Goal: Communication & Community: Answer question/provide support

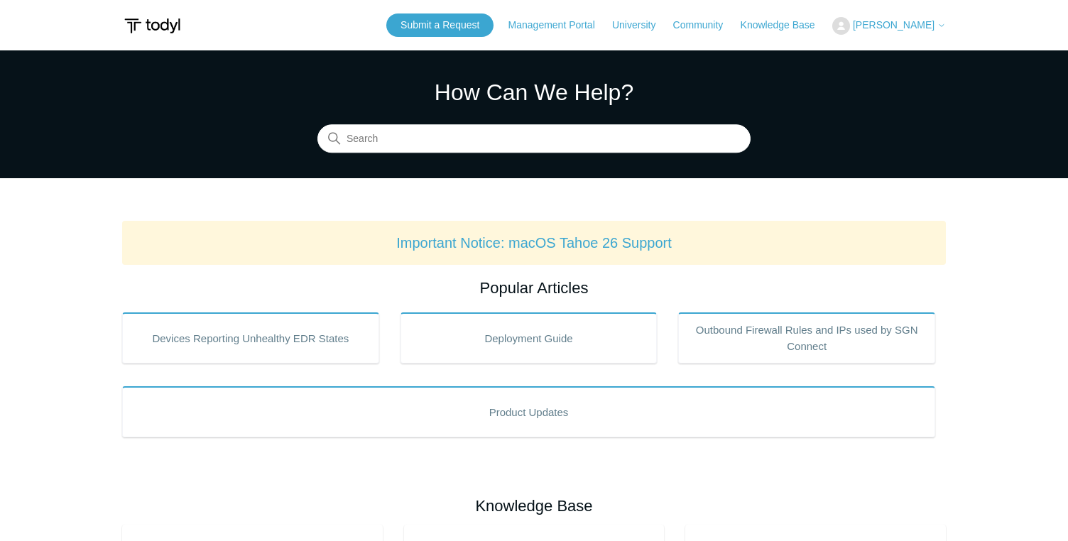
click at [912, 25] on span "[PERSON_NAME]" at bounding box center [894, 24] width 82 height 11
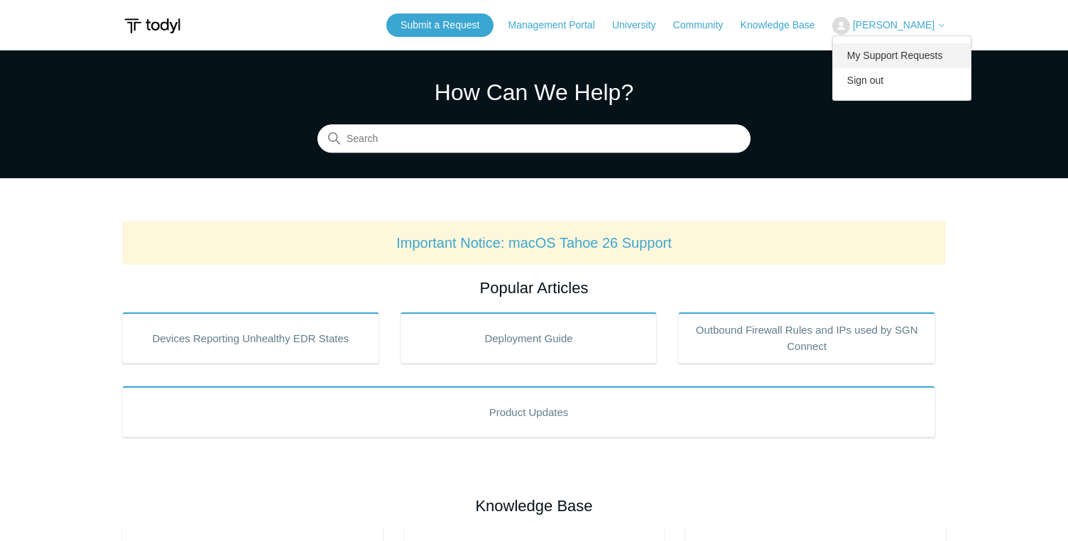
click at [909, 56] on link "My Support Requests" at bounding box center [902, 55] width 138 height 25
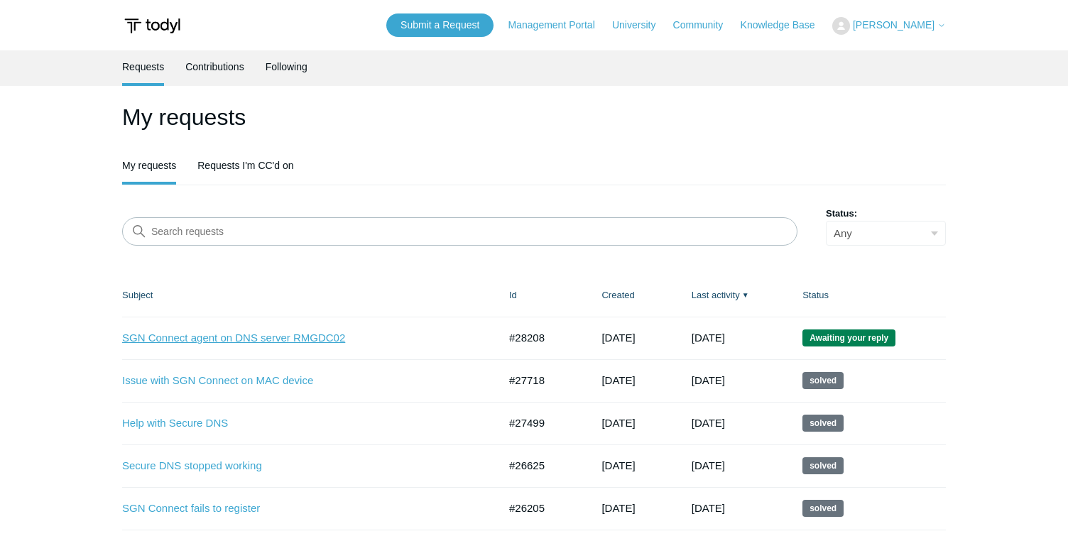
click at [273, 337] on link "SGN Connect agent on DNS server RMGDC02" at bounding box center [299, 338] width 355 height 16
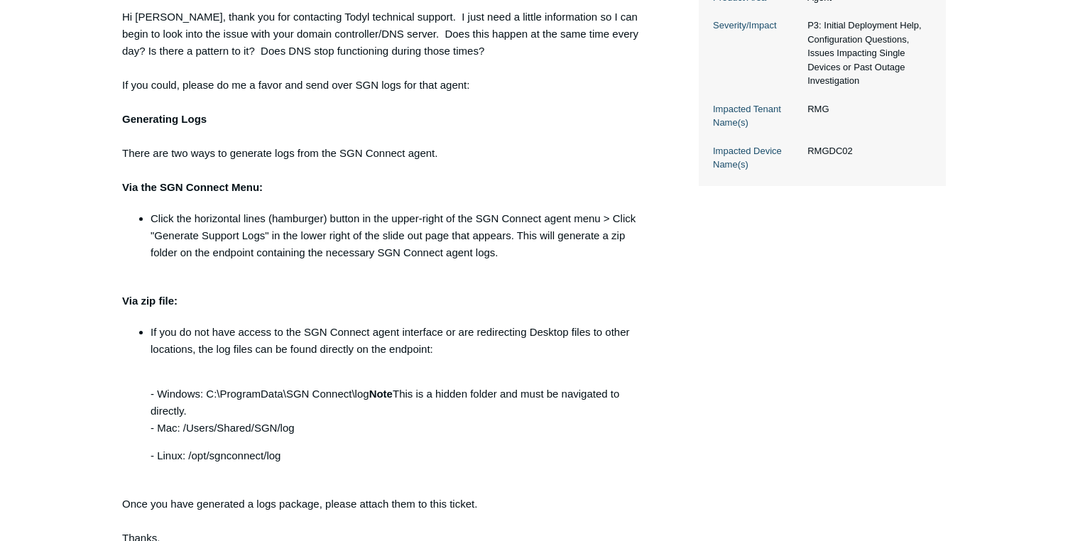
scroll to position [676, 0]
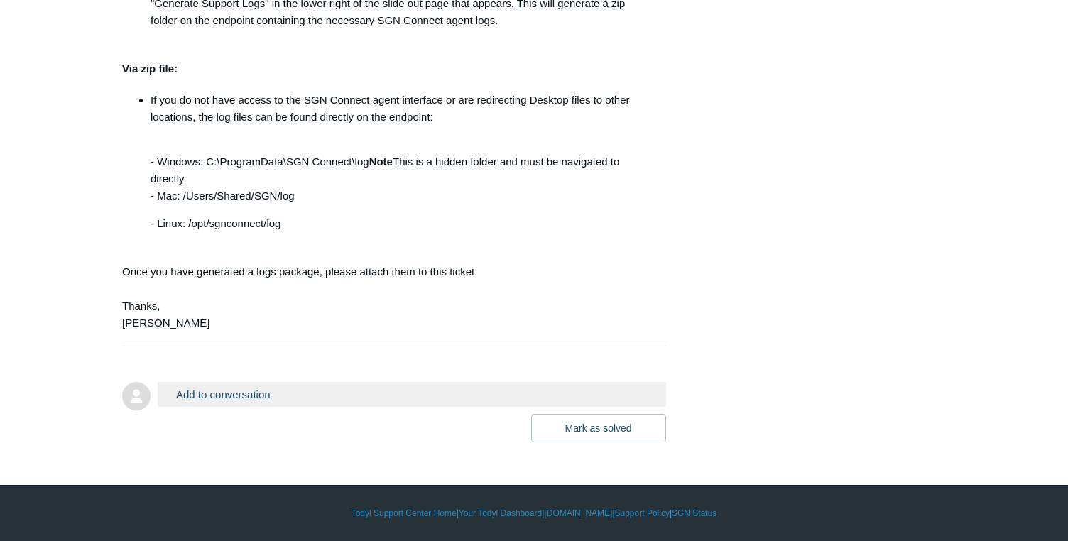
click at [405, 398] on button "Add to conversation" at bounding box center [412, 394] width 508 height 25
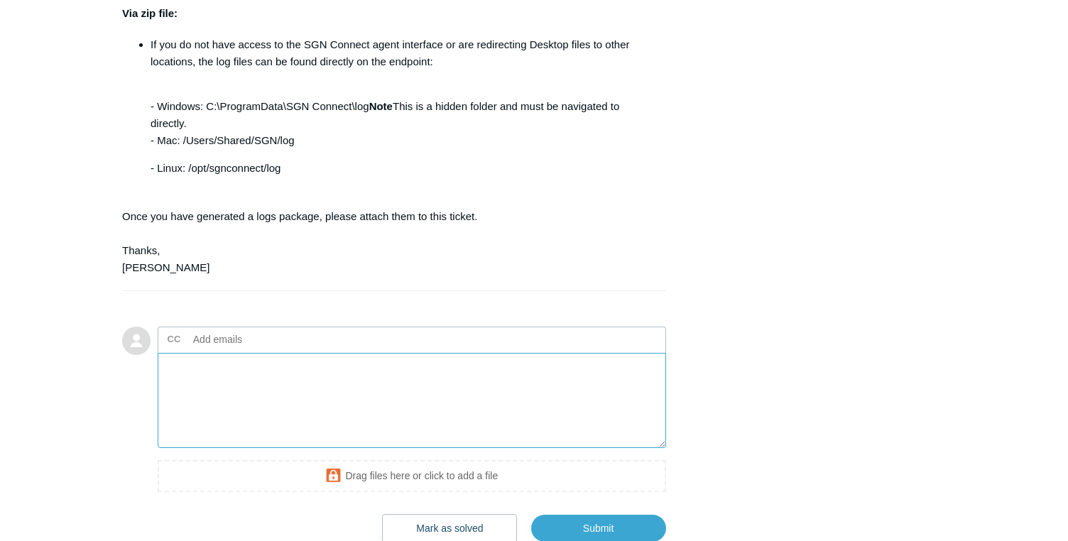
scroll to position [746, 0]
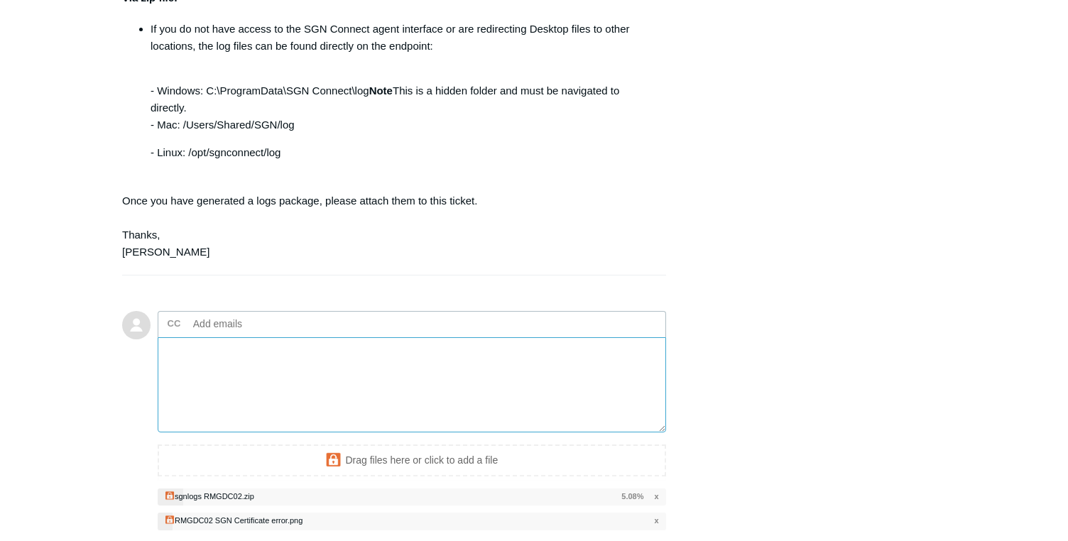
click at [403, 392] on textarea "Add your reply" at bounding box center [412, 385] width 508 height 96
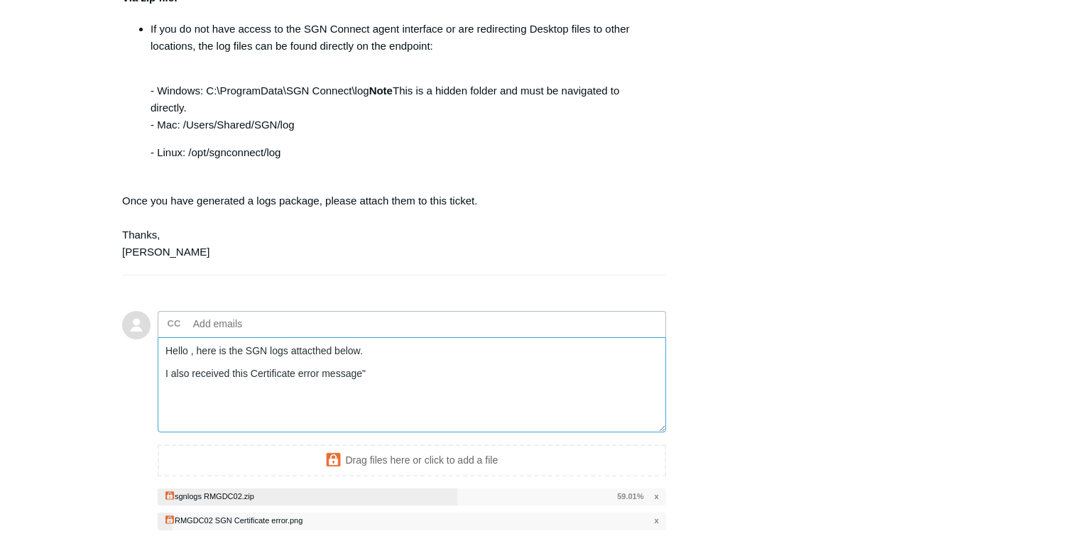
click at [252, 374] on textarea "Hello , here is the SGN logs attacthed below. I also received this Certificate …" at bounding box center [412, 385] width 508 height 96
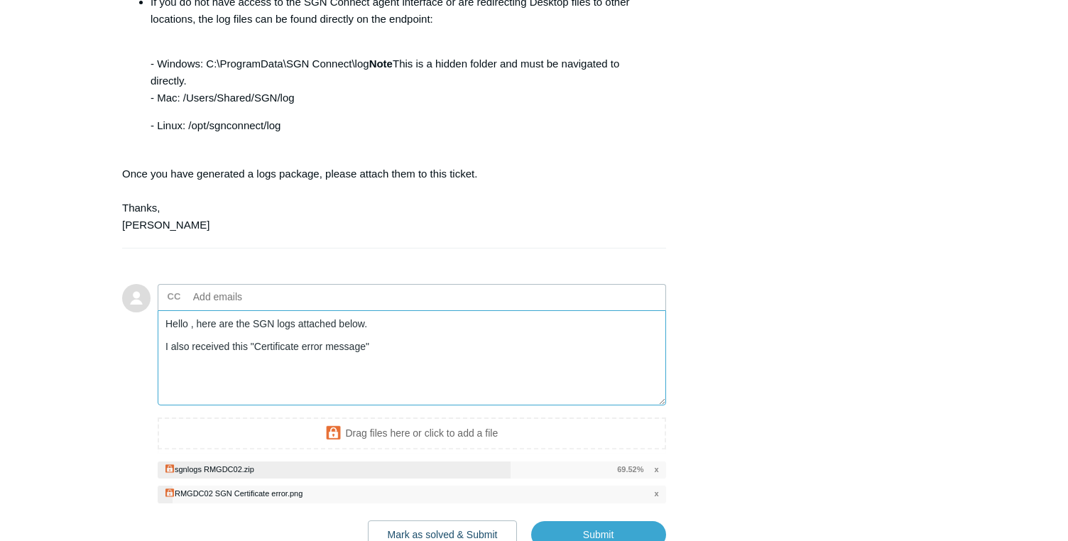
scroll to position [786, 0]
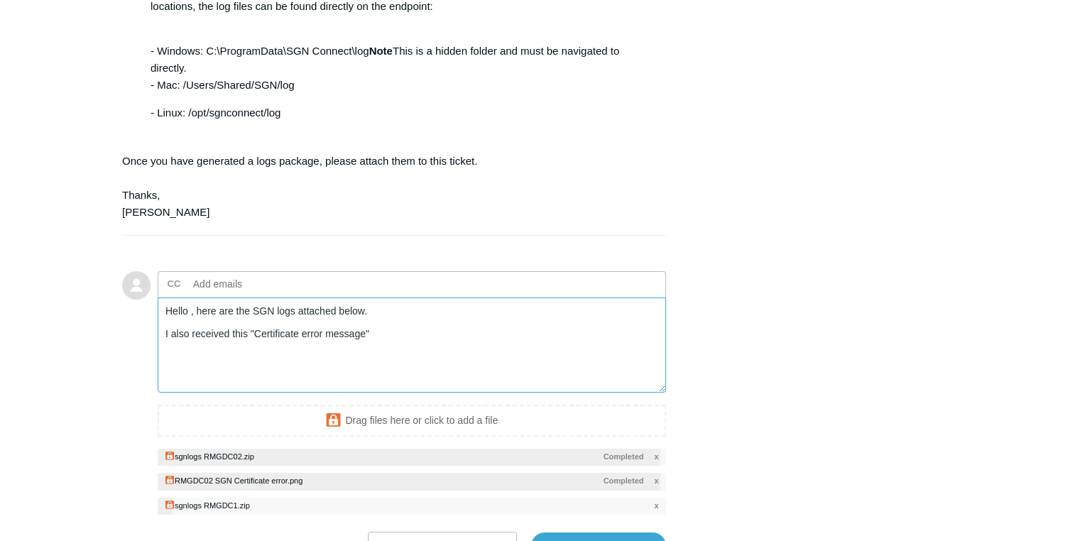
click at [405, 337] on textarea "Hello , here are the SGN logs attached below. I also received this "Certificate…" at bounding box center [412, 346] width 508 height 96
click at [266, 361] on textarea "Hello , here are the SGN logs attached below. I also received this "Certificate…" at bounding box center [412, 346] width 508 height 96
click at [247, 361] on textarea "Hello , here are the SGN logs attached below. I also received this "Certificate…" at bounding box center [412, 346] width 508 height 96
click at [366, 357] on textarea "Hello , here are the SGN logs attached below. I also received this "Certificate…" at bounding box center [412, 346] width 508 height 96
click at [233, 363] on textarea "Hello , here are the SGN logs attached below. I also received this "Certificate…" at bounding box center [412, 346] width 508 height 96
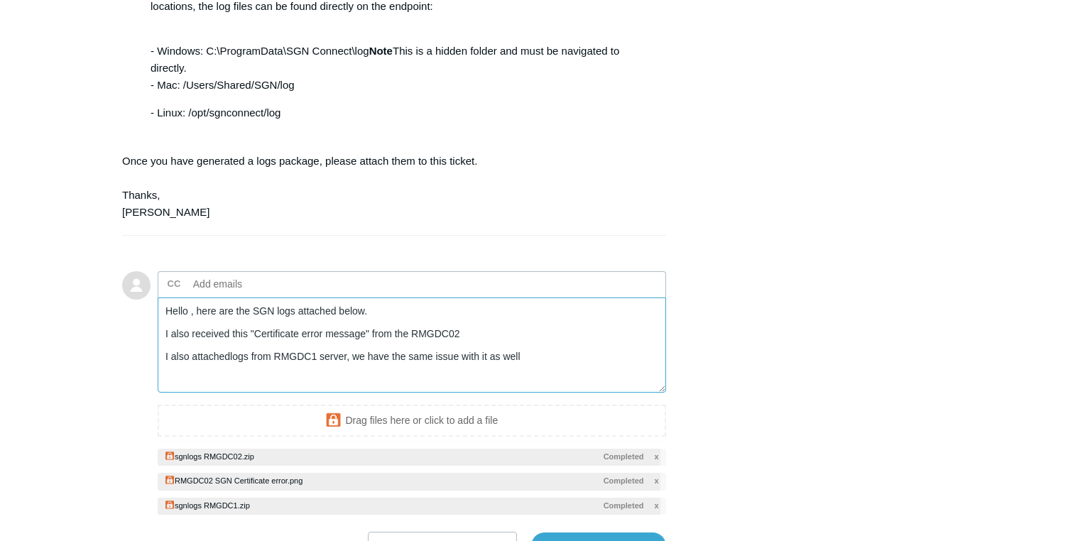
click at [231, 361] on textarea "Hello , here are the SGN logs attached below. I also received this "Certificate…" at bounding box center [412, 346] width 508 height 96
click at [557, 357] on textarea "Hello , here are the SGN logs attached below. I also received this "Certificate…" at bounding box center [412, 346] width 508 height 96
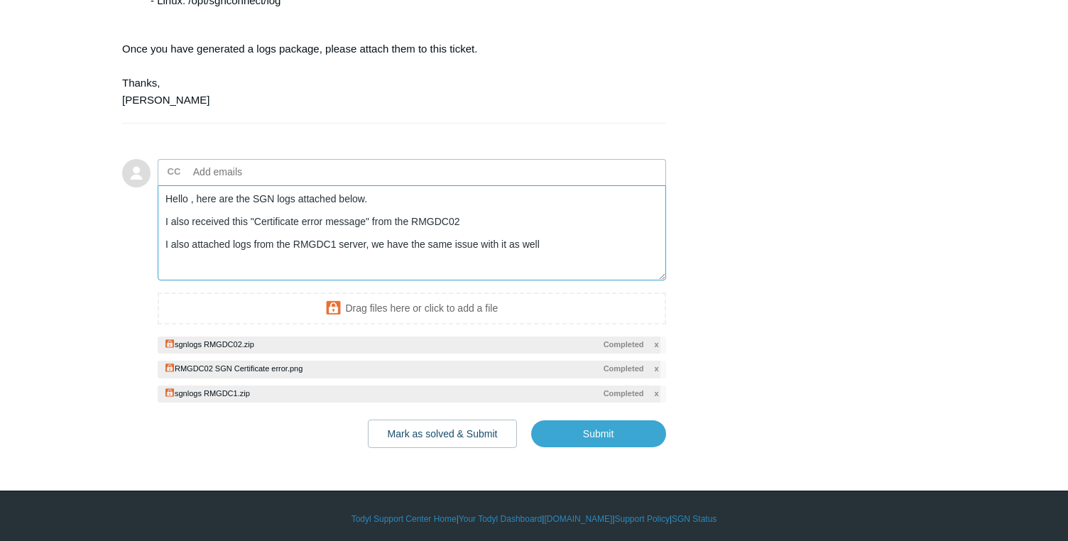
scroll to position [904, 0]
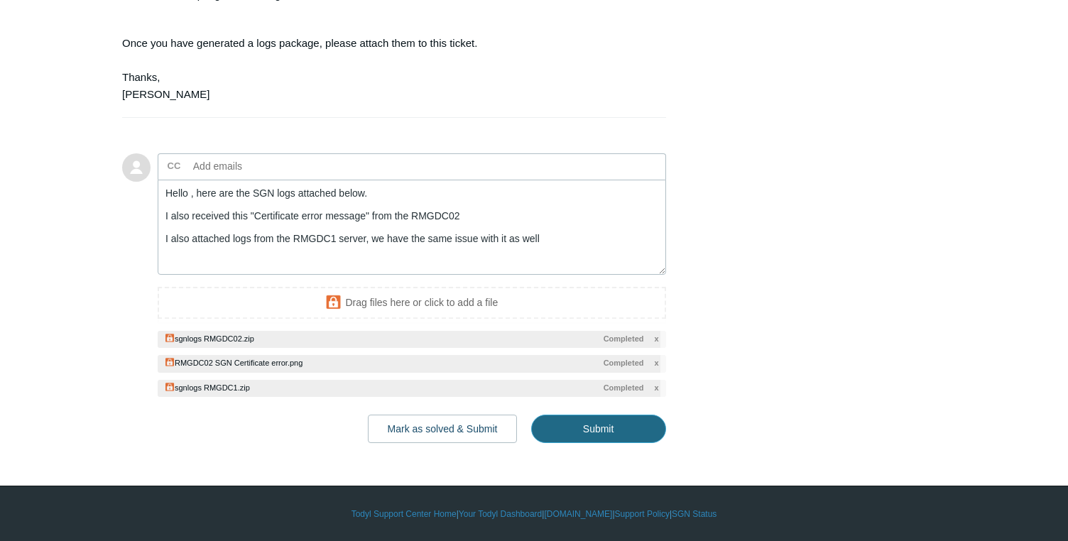
click at [640, 440] on input "Submit" at bounding box center [598, 429] width 135 height 28
type textarea "Hello , here are the SGN logs attached below. I also received this "Certificate…"
